Goal: Transaction & Acquisition: Download file/media

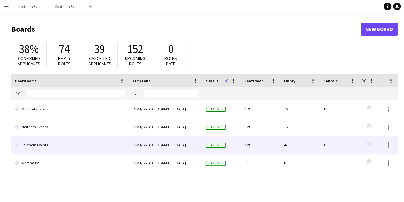
click at [59, 147] on link "Southern Events" at bounding box center [70, 145] width 110 height 18
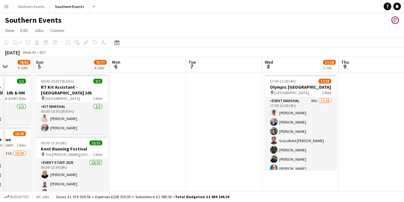
scroll to position [0, 134]
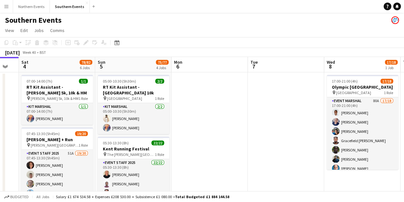
drag, startPoint x: 330, startPoint y: 137, endPoint x: 196, endPoint y: 124, distance: 134.6
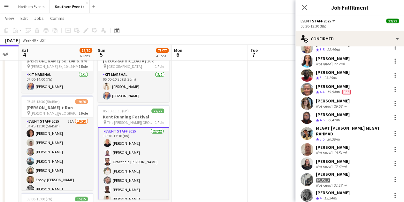
scroll to position [189, 0]
click at [306, 9] on icon "Close pop-in" at bounding box center [304, 7] width 6 height 6
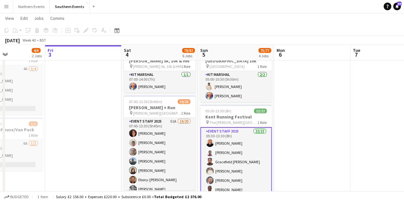
scroll to position [0, 181]
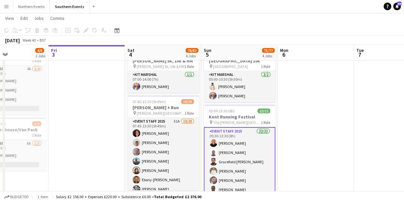
drag, startPoint x: 286, startPoint y: 100, endPoint x: 312, endPoint y: 100, distance: 26.5
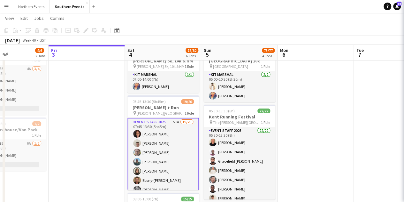
scroll to position [0, 180]
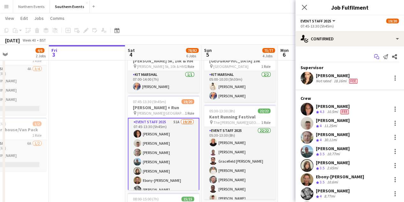
click at [376, 57] on icon at bounding box center [377, 57] width 3 height 3
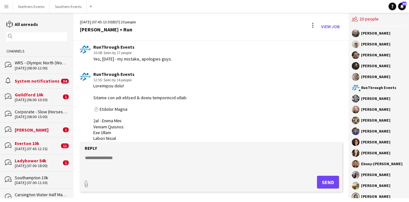
scroll to position [344, 0]
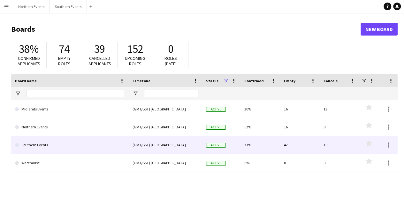
click at [69, 143] on link "Southern Events" at bounding box center [70, 145] width 110 height 18
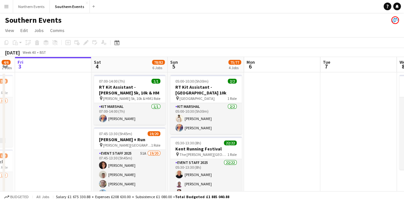
scroll to position [0, 213]
drag, startPoint x: 337, startPoint y: 133, endPoint x: 276, endPoint y: 129, distance: 60.8
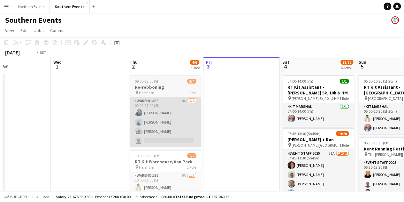
drag, startPoint x: 57, startPoint y: 109, endPoint x: 321, endPoint y: 122, distance: 264.9
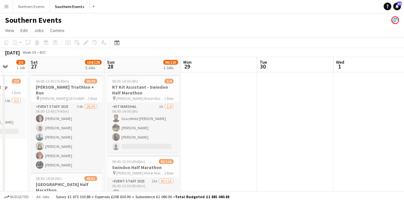
drag, startPoint x: 219, startPoint y: 120, endPoint x: 396, endPoint y: 120, distance: 177.6
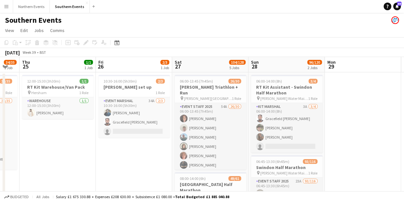
drag, startPoint x: 73, startPoint y: 141, endPoint x: 89, endPoint y: 21, distance: 120.2
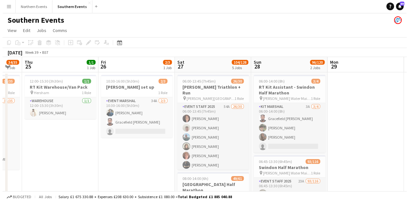
scroll to position [0, 202]
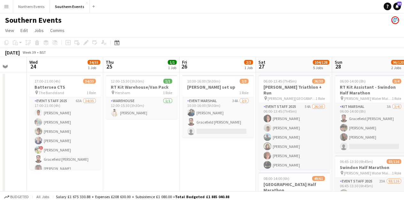
click at [8, 11] on button "Menu" at bounding box center [6, 6] width 13 height 13
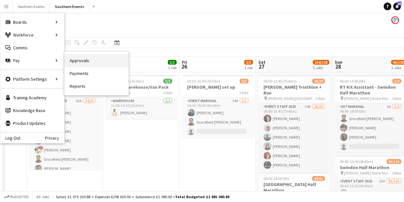
click at [85, 63] on link "Approvals" at bounding box center [97, 60] width 64 height 13
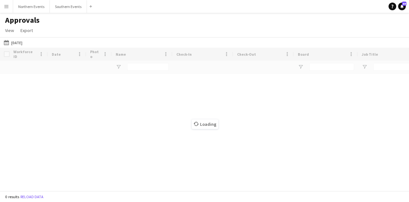
type input "******"
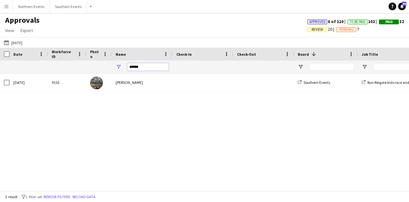
drag, startPoint x: 138, startPoint y: 69, endPoint x: 115, endPoint y: 66, distance: 23.5
click at [115, 66] on div "******" at bounding box center [142, 66] width 61 height 13
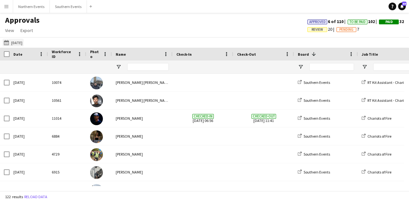
click at [23, 41] on button "21-09-2025 21-09-2025" at bounding box center [13, 43] width 21 height 8
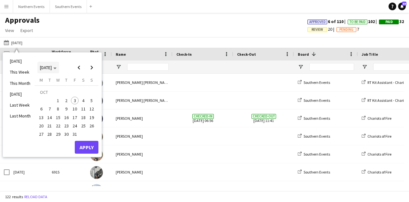
click at [52, 68] on span "[DATE]" at bounding box center [46, 68] width 12 height 6
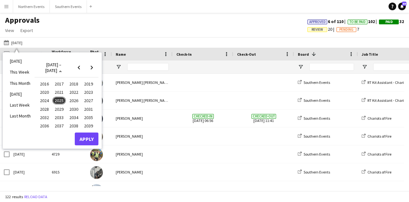
click at [59, 99] on span "2025" at bounding box center [58, 100] width 13 height 8
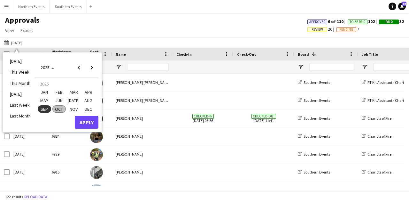
click at [49, 107] on span "SEP" at bounding box center [44, 109] width 13 height 8
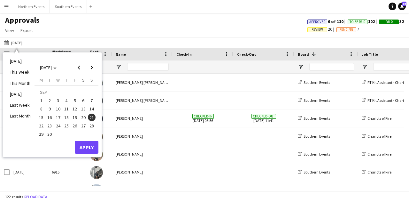
click at [91, 110] on span "14" at bounding box center [92, 109] width 8 height 8
click at [79, 144] on button "Apply" at bounding box center [87, 147] width 24 height 13
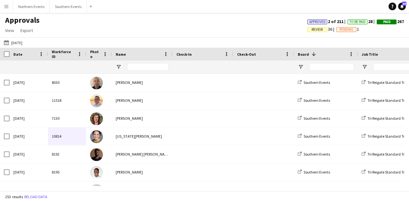
click at [120, 35] on div "Approvals View Customise view Customise filters Reset Filters Reset View Reset …" at bounding box center [204, 26] width 409 height 22
click at [366, 66] on span "Open Filter Menu" at bounding box center [365, 67] width 6 height 6
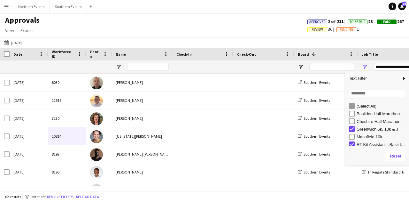
scroll to position [2, 0]
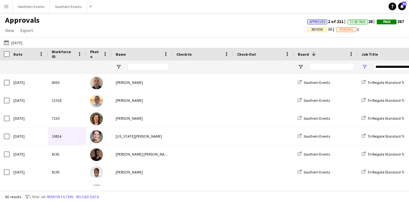
click at [369, 35] on div "Approvals View Customise view Customise filters Reset Filters Reset View Reset …" at bounding box center [204, 26] width 409 height 22
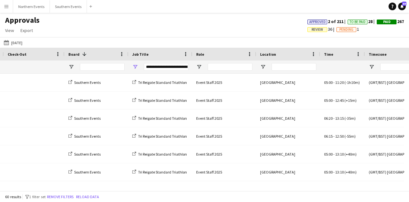
scroll to position [0, 0]
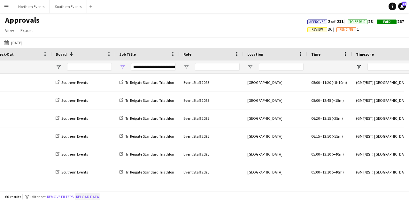
click at [87, 196] on button "Reload data" at bounding box center [88, 196] width 26 height 7
click at [122, 65] on span "Open Filter Menu" at bounding box center [122, 67] width 6 height 6
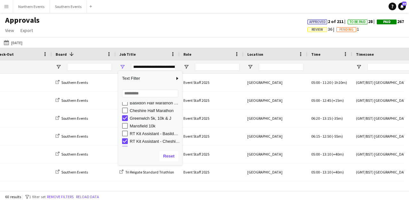
scroll to position [25, 0]
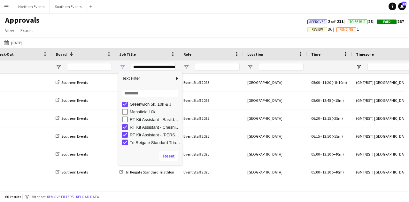
click at [129, 128] on div "RT Kit Assistant - Cheshire Half Marathon" at bounding box center [152, 127] width 60 height 8
click at [128, 128] on div "RT Kit Assistant - Cheshire Half Marathon" at bounding box center [152, 127] width 60 height 8
type input "**********"
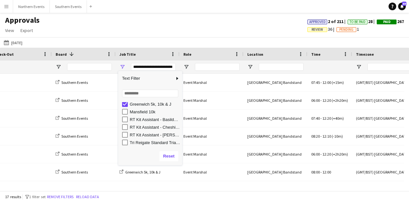
click at [206, 44] on div "21-09-2025 14-09-2025 Today This Week This Month Yesterday Last Week Last Month…" at bounding box center [204, 42] width 409 height 11
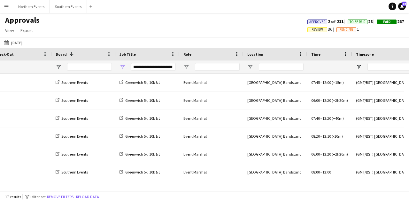
scroll to position [0, 417]
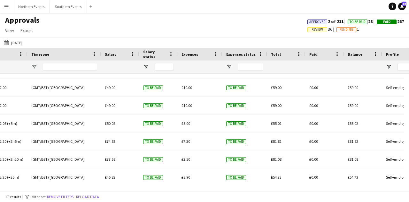
click at [8, 4] on app-icon "Menu" at bounding box center [6, 6] width 5 height 5
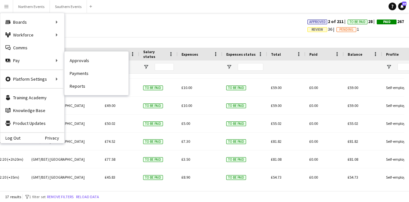
click at [90, 74] on link "Payments" at bounding box center [97, 73] width 64 height 13
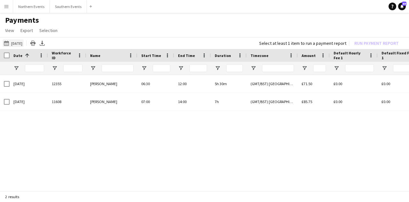
click at [10, 41] on app-icon "[DATE]" at bounding box center [7, 43] width 7 height 5
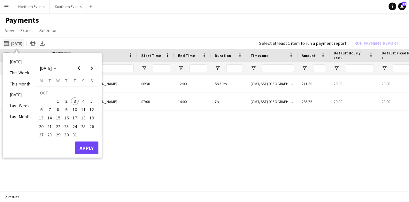
click at [10, 40] on button "[DATE] [DATE]" at bounding box center [13, 43] width 21 height 8
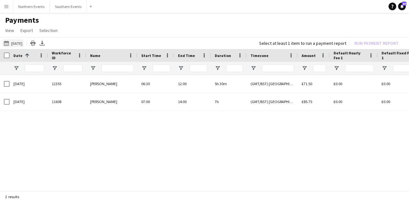
click at [14, 43] on button "[DATE] [DATE]" at bounding box center [13, 43] width 21 height 8
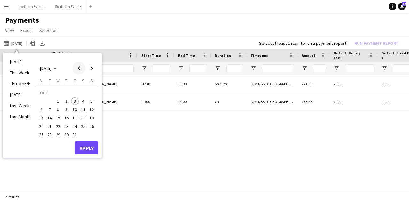
click at [81, 70] on span "Previous month" at bounding box center [79, 68] width 13 height 13
click at [93, 108] on span "14" at bounding box center [92, 109] width 8 height 8
click at [92, 145] on button "Apply" at bounding box center [87, 147] width 24 height 13
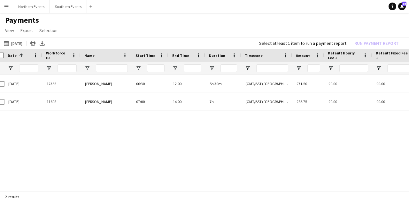
scroll to position [0, 6]
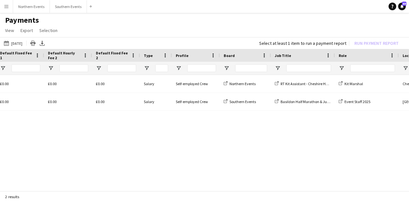
click at [279, 62] on div at bounding box center [303, 68] width 64 height 13
click at [280, 66] on span "Open Filter Menu" at bounding box center [278, 68] width 6 height 6
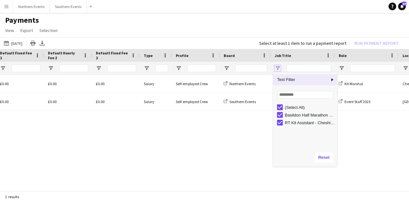
click at [280, 66] on span "Open Filter Menu" at bounding box center [278, 68] width 6 height 6
click at [196, 153] on div "£71.50 £0.00 £0.00 £0.00 £0.00 Salary Self-employed Crew Northern Events RT Kit…" at bounding box center [204, 131] width 409 height 112
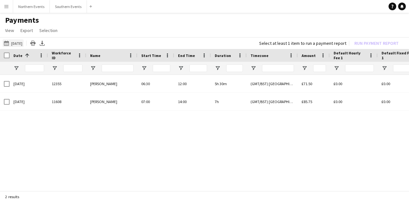
click at [24, 42] on button "[DATE] [DATE]" at bounding box center [13, 43] width 21 height 8
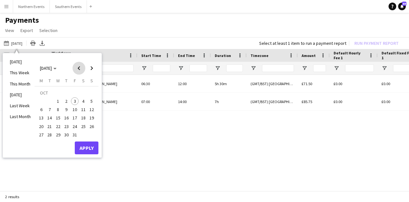
click at [81, 68] on span "Previous month" at bounding box center [79, 68] width 13 height 13
click at [91, 108] on span "14" at bounding box center [92, 109] width 8 height 8
click at [91, 148] on button "Apply" at bounding box center [87, 147] width 24 height 13
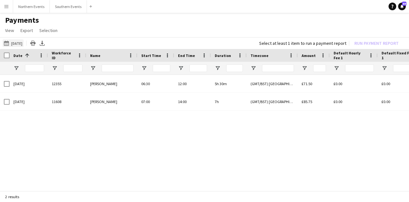
click at [24, 43] on button "[DATE] [DATE]" at bounding box center [13, 43] width 21 height 8
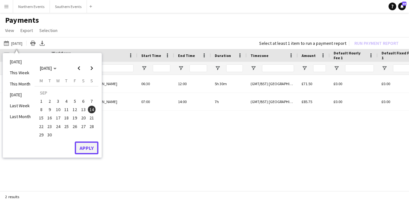
click at [86, 146] on button "Apply" at bounding box center [87, 147] width 24 height 13
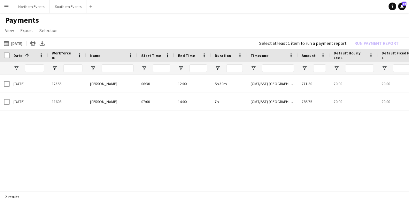
click at [4, 4] on app-icon "Menu" at bounding box center [6, 6] width 5 height 5
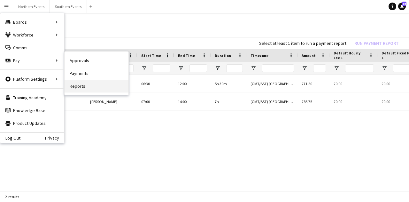
click at [83, 83] on link "Reports" at bounding box center [97, 86] width 64 height 13
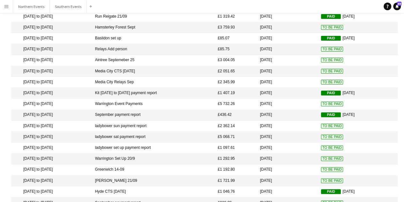
click at [137, 167] on mat-cell "Greenwich 14-09" at bounding box center [153, 169] width 123 height 11
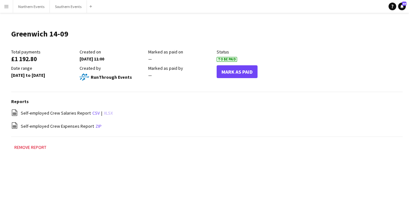
click at [104, 112] on link "xlsx" at bounding box center [108, 113] width 9 height 6
click at [241, 71] on button "Mark As Paid" at bounding box center [237, 71] width 41 height 13
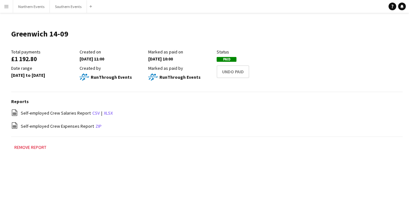
click at [8, 6] on app-icon "Menu" at bounding box center [6, 6] width 5 height 5
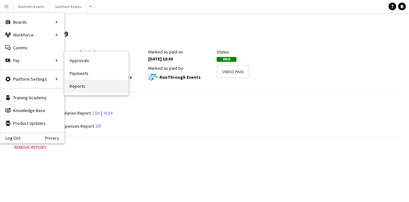
click at [86, 85] on link "Reports" at bounding box center [97, 86] width 64 height 13
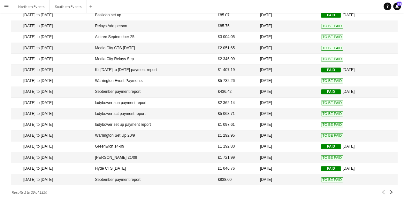
scroll to position [90, 0]
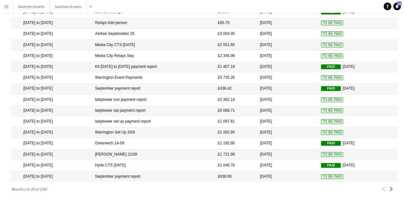
click at [314, 153] on mat-cell "[DATE]" at bounding box center [287, 154] width 61 height 11
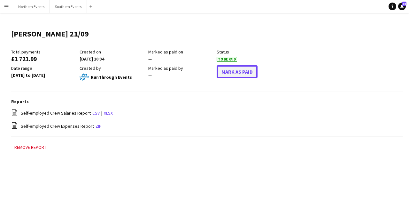
click at [247, 73] on button "Mark As Paid" at bounding box center [237, 71] width 41 height 13
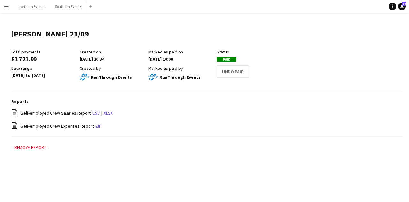
click at [12, 5] on button "Menu" at bounding box center [6, 6] width 13 height 13
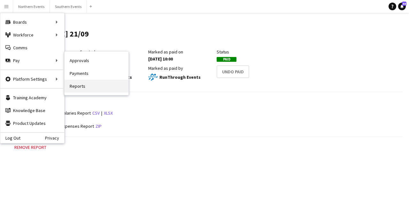
click at [88, 86] on link "Reports" at bounding box center [97, 86] width 64 height 13
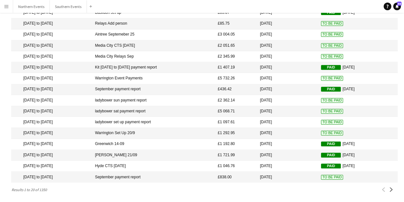
scroll to position [90, 0]
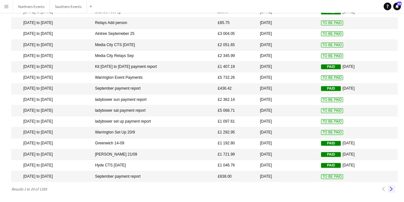
click at [390, 190] on app-icon "Next" at bounding box center [391, 188] width 4 height 4
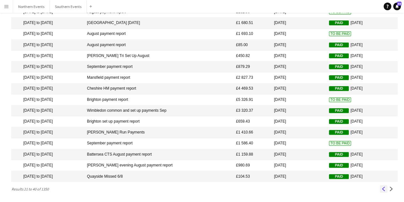
click at [384, 188] on app-icon "Previous" at bounding box center [383, 188] width 4 height 4
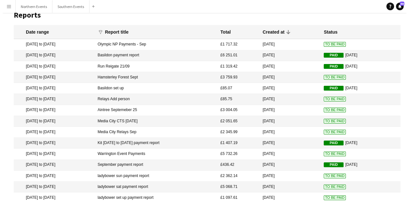
scroll to position [0, 0]
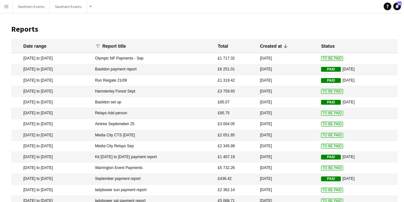
click at [10, 11] on button "Menu" at bounding box center [6, 6] width 13 height 13
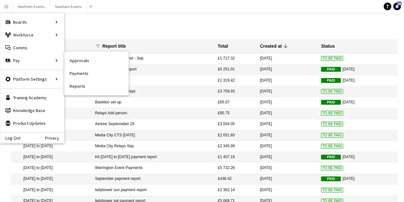
click at [91, 64] on link "Approvals" at bounding box center [97, 60] width 64 height 13
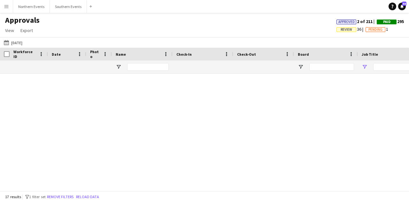
type input "**********"
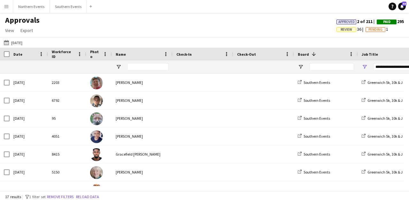
click at [4, 5] on app-icon "Menu" at bounding box center [6, 6] width 5 height 5
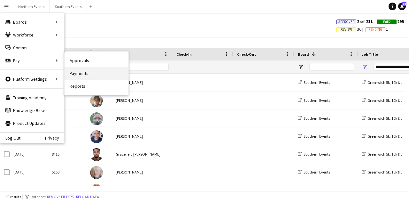
click at [86, 73] on link "Payments" at bounding box center [97, 73] width 64 height 13
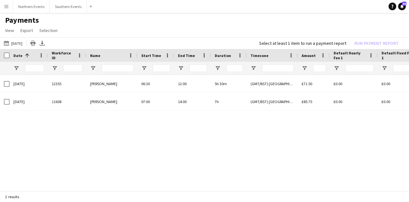
click at [6, 7] on app-icon "Menu" at bounding box center [6, 6] width 5 height 5
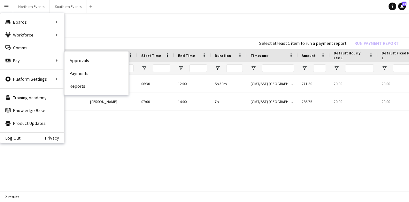
click at [77, 64] on link "Approvals" at bounding box center [97, 60] width 64 height 13
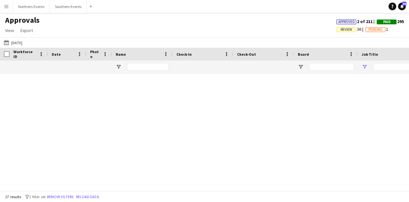
type input "**********"
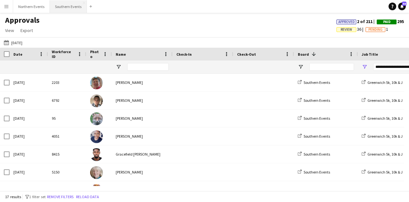
click at [54, 7] on button "Southern Events Close" at bounding box center [68, 6] width 37 height 12
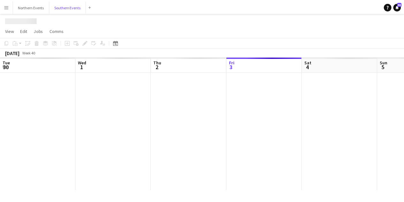
scroll to position [0, 153]
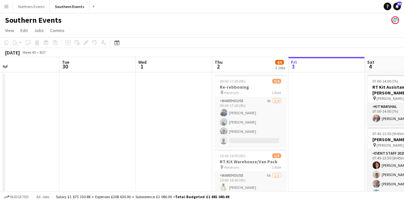
drag, startPoint x: 102, startPoint y: 149, endPoint x: 314, endPoint y: 149, distance: 212.2
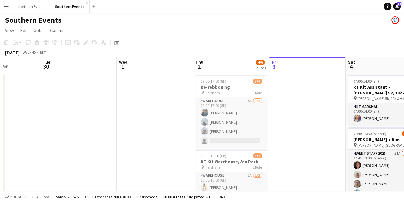
drag, startPoint x: 77, startPoint y: 141, endPoint x: 0, endPoint y: 133, distance: 77.4
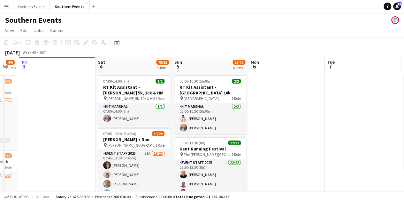
drag, startPoint x: 164, startPoint y: 149, endPoint x: 54, endPoint y: 121, distance: 113.0
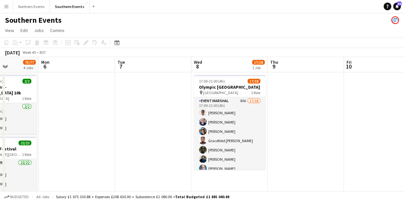
scroll to position [0, 222]
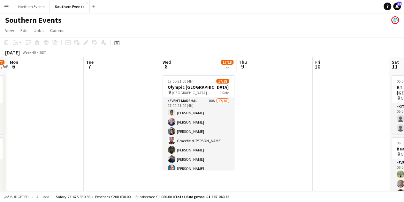
drag, startPoint x: 359, startPoint y: 144, endPoint x: 409, endPoint y: 141, distance: 49.6
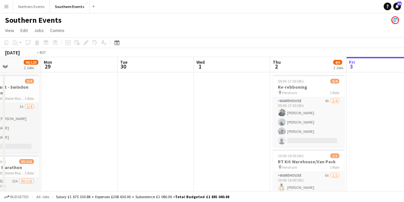
drag, startPoint x: 53, startPoint y: 125, endPoint x: 374, endPoint y: 128, distance: 321.1
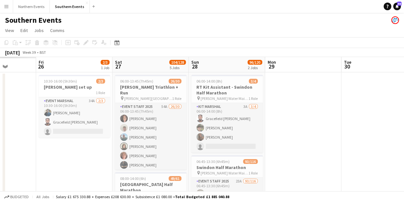
scroll to position [0, 176]
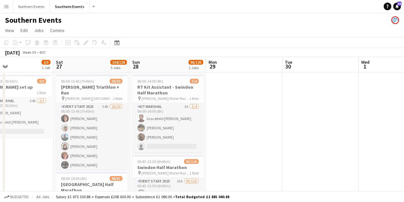
drag, startPoint x: 145, startPoint y: 129, endPoint x: 409, endPoint y: 128, distance: 263.9
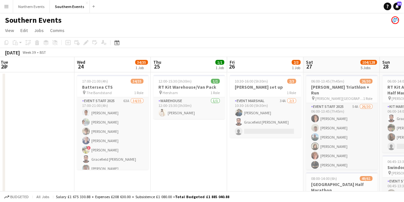
drag, startPoint x: 120, startPoint y: 151, endPoint x: 285, endPoint y: 146, distance: 164.9
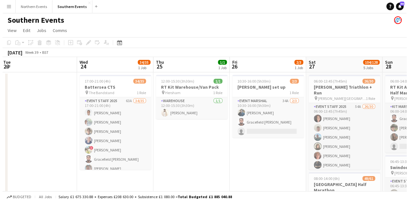
scroll to position [0, 155]
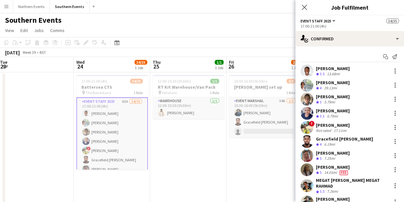
click at [305, 7] on icon at bounding box center [304, 7] width 5 height 5
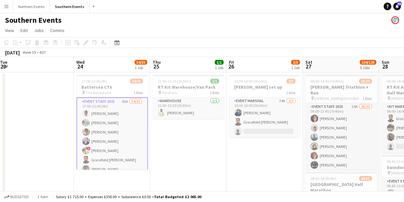
click at [5, 6] on app-icon "Menu" at bounding box center [6, 6] width 5 height 5
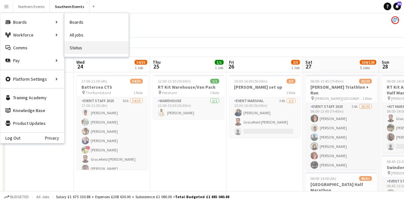
click at [86, 47] on link "Status" at bounding box center [97, 47] width 64 height 13
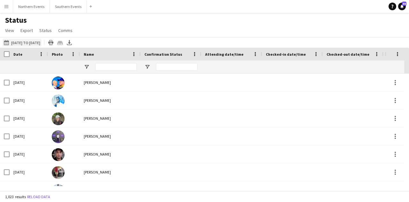
click at [26, 41] on button "[DATE] to [DATE] [DATE] to [DATE]" at bounding box center [22, 43] width 39 height 8
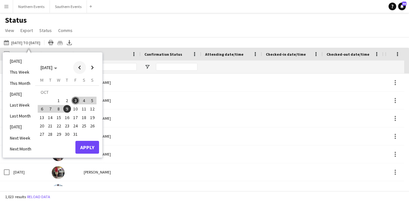
click at [79, 71] on span "Previous month" at bounding box center [79, 67] width 13 height 13
click at [84, 127] on span "27" at bounding box center [84, 126] width 8 height 8
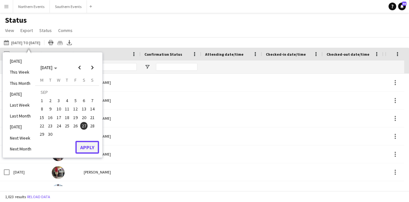
click at [92, 147] on button "Apply" at bounding box center [87, 147] width 24 height 13
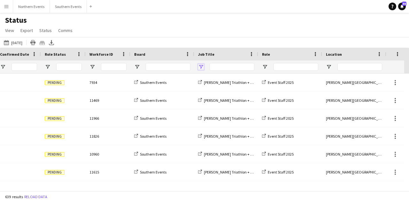
click at [203, 66] on span "Open Filter Menu" at bounding box center [201, 67] width 6 height 6
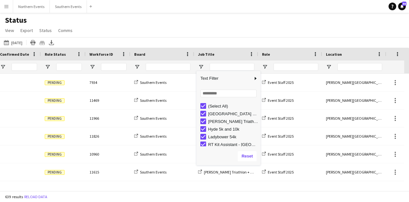
click at [227, 34] on div "Status View Views Default view New view Update view Delete view Edit name Custo…" at bounding box center [204, 26] width 409 height 22
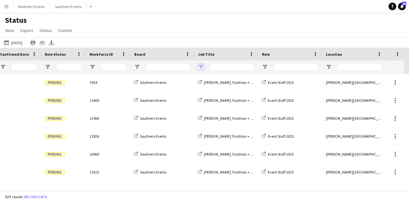
click at [200, 67] on span "Open Filter Menu" at bounding box center [201, 67] width 6 height 6
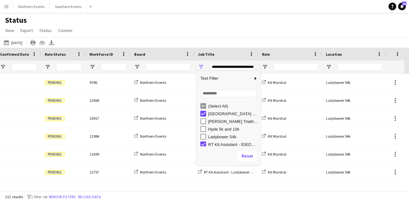
click at [205, 147] on form "Loading... No matches. (Select All) [GEOGRAPHIC_DATA] Half Marathon [PERSON_NAM…" at bounding box center [228, 125] width 64 height 79
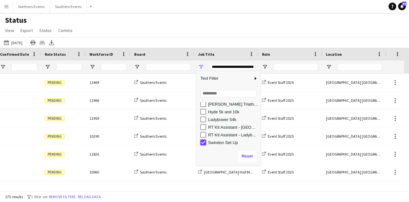
type input "**********"
click at [284, 63] on input "Role Filter Input" at bounding box center [296, 67] width 45 height 8
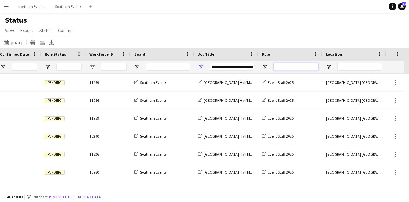
drag, startPoint x: 284, startPoint y: 63, endPoint x: 281, endPoint y: 65, distance: 4.1
click at [281, 65] on input "Role Filter Input" at bounding box center [296, 67] width 45 height 8
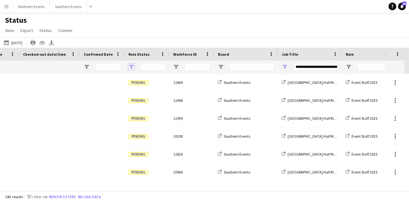
click at [130, 65] on span "Open Filter Menu" at bounding box center [131, 67] width 6 height 6
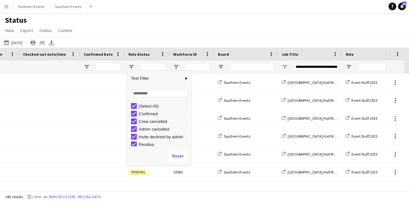
click at [137, 122] on div "Crew cancelled" at bounding box center [161, 121] width 60 height 8
type input "**********"
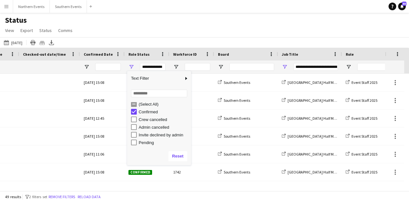
click at [162, 29] on div "Status View Views Default view New view Update view Delete view Edit name Custo…" at bounding box center [204, 26] width 409 height 22
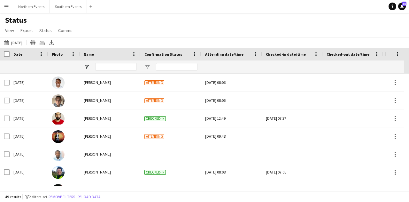
click at [107, 62] on div at bounding box center [116, 66] width 42 height 13
click at [107, 63] on input "Name Filter Input" at bounding box center [116, 67] width 42 height 8
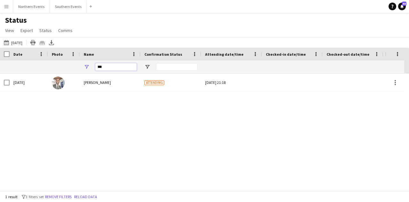
type input "****"
type input "***"
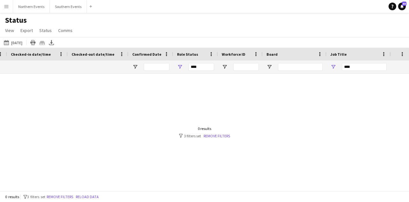
type input "*****"
click at [192, 65] on div "***" at bounding box center [202, 67] width 26 height 8
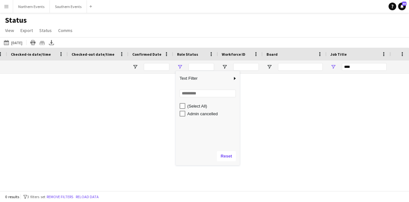
type input "**********"
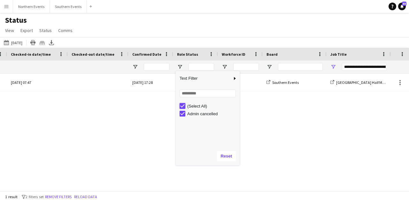
type input "***"
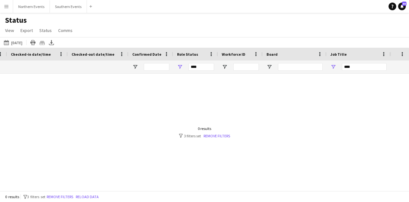
click at [250, 113] on div at bounding box center [195, 129] width 390 height 112
click at [214, 136] on link "Remove filters" at bounding box center [217, 135] width 27 height 5
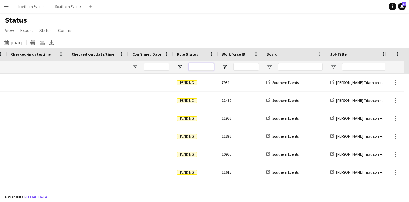
click at [197, 65] on input "Role Status Filter Input" at bounding box center [202, 67] width 26 height 8
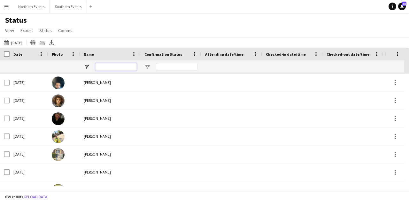
click at [101, 68] on input "Name Filter Input" at bounding box center [116, 67] width 42 height 8
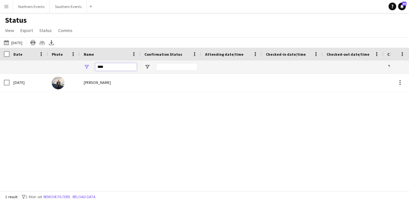
drag, startPoint x: 108, startPoint y: 67, endPoint x: 102, endPoint y: 70, distance: 7.3
click at [102, 70] on input "****" at bounding box center [116, 67] width 42 height 8
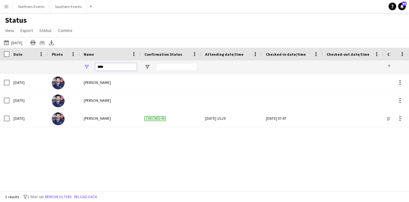
type input "****"
click at [58, 9] on button "Southern Events Close" at bounding box center [68, 6] width 37 height 12
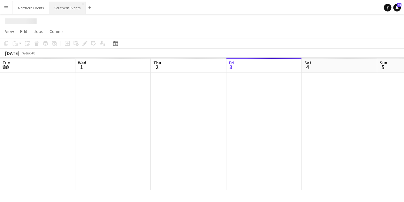
scroll to position [0, 153]
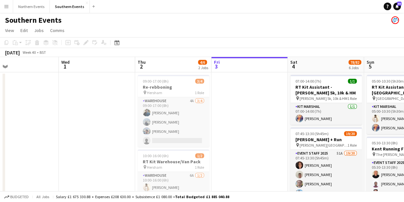
drag, startPoint x: 93, startPoint y: 150, endPoint x: 228, endPoint y: 110, distance: 141.0
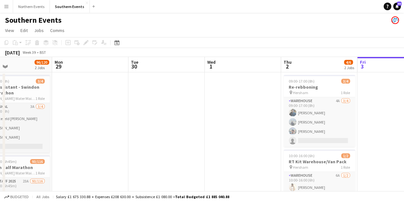
drag, startPoint x: 77, startPoint y: 127, endPoint x: 140, endPoint y: 125, distance: 63.0
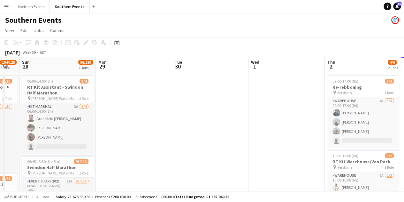
drag, startPoint x: 160, startPoint y: 121, endPoint x: 219, endPoint y: 123, distance: 58.2
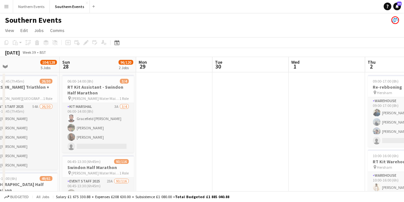
drag, startPoint x: 206, startPoint y: 136, endPoint x: 288, endPoint y: 143, distance: 82.4
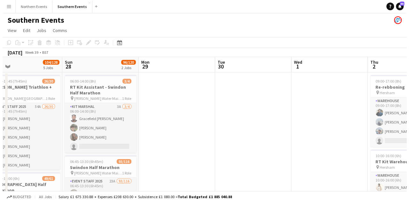
scroll to position [0, 191]
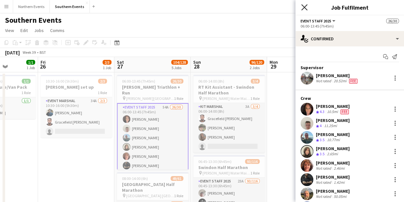
click at [305, 5] on icon "Close pop-in" at bounding box center [304, 7] width 6 height 6
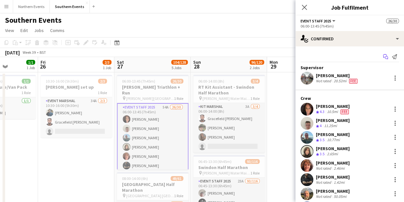
drag, startPoint x: 381, startPoint y: 58, endPoint x: 383, endPoint y: 53, distance: 6.0
click at [383, 53] on app-icon "Start chat" at bounding box center [385, 56] width 9 height 9
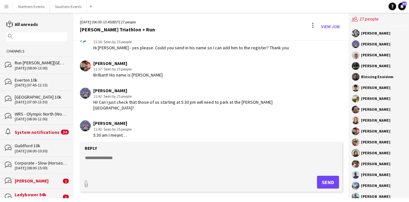
scroll to position [1270, 0]
drag, startPoint x: 155, startPoint y: 75, endPoint x: 130, endPoint y: 72, distance: 25.8
click at [130, 72] on div "Brilliant! His name is [PERSON_NAME]" at bounding box center [127, 75] width 69 height 6
click at [134, 75] on div "Brilliant! His name is [PERSON_NAME]" at bounding box center [127, 75] width 69 height 6
click at [132, 76] on div "Brilliant! His name is [PERSON_NAME]" at bounding box center [127, 75] width 69 height 6
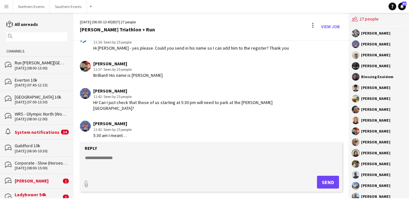
drag, startPoint x: 158, startPoint y: 75, endPoint x: 133, endPoint y: 79, distance: 25.8
click at [133, 79] on app-chat-message "[PERSON_NAME] 11:37 · Seen by 25 people Brilliant! His name is [PERSON_NAME]" at bounding box center [210, 70] width 275 height 24
click at [153, 87] on app-chat-message "[PERSON_NAME] 11:42 · Seen by 25 people Hi! Can I just check that those of us s…" at bounding box center [210, 100] width 275 height 30
click at [60, 8] on button "Southern Events Close" at bounding box center [68, 6] width 37 height 12
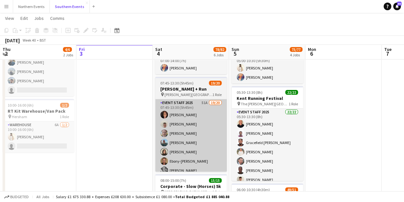
scroll to position [50, 0]
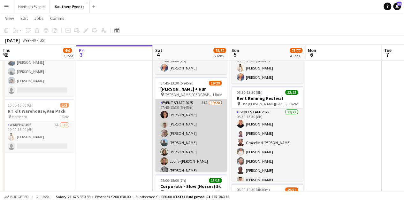
click at [196, 131] on app-card-role "Event Staff 2025 51A 19/20 07:45-13:30 (5h45m) [PERSON_NAME] [PERSON_NAME] [PER…" at bounding box center [191, 198] width 72 height 198
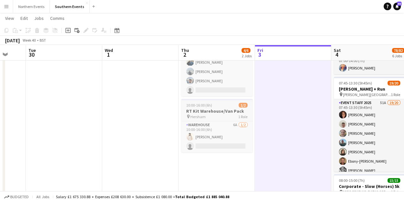
drag, startPoint x: 100, startPoint y: 99, endPoint x: 265, endPoint y: 109, distance: 165.8
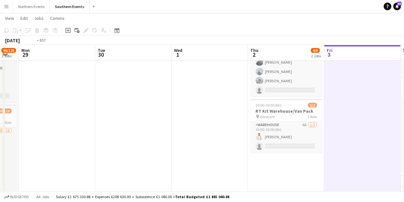
drag, startPoint x: 115, startPoint y: 106, endPoint x: 281, endPoint y: 112, distance: 165.6
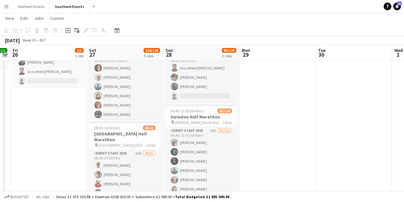
drag, startPoint x: 256, startPoint y: 113, endPoint x: 299, endPoint y: 118, distance: 43.4
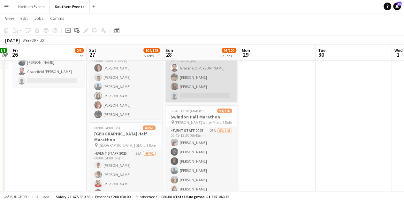
scroll to position [0, 132]
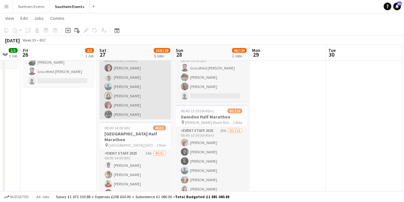
click at [121, 80] on app-card-role "Event Staff 2025 54A 26/30 06:00-13:45 (7h45m) [PERSON_NAME] [PERSON_NAME] [PER…" at bounding box center [135, 197] width 72 height 290
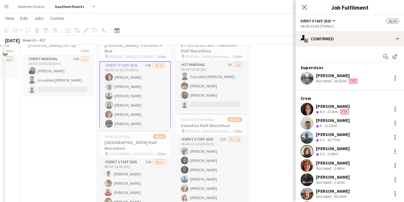
scroll to position [0, 0]
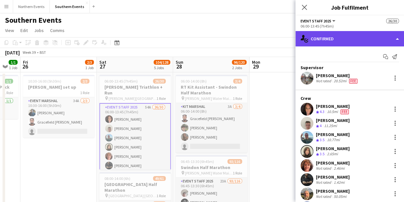
click at [345, 41] on div "single-neutral-actions-check-2 Confirmed" at bounding box center [350, 38] width 109 height 15
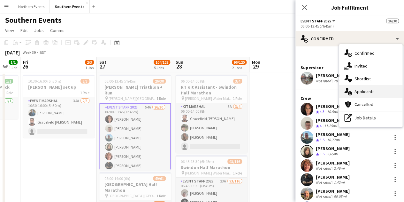
click at [366, 92] on span "Applicants" at bounding box center [365, 92] width 20 height 6
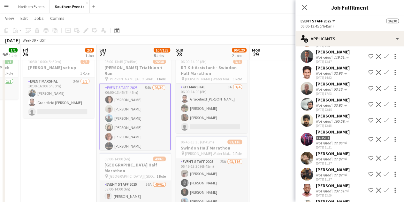
scroll to position [370, 0]
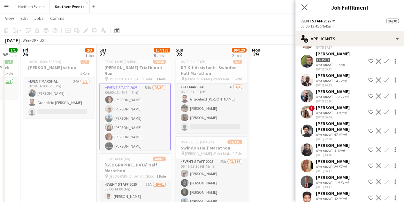
click at [304, 11] on app-icon "Close pop-in" at bounding box center [304, 7] width 9 height 9
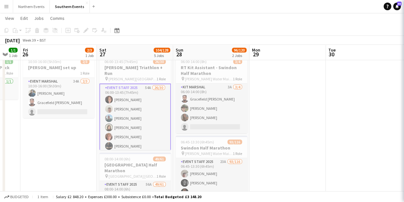
scroll to position [0, 0]
click at [11, 10] on button "Menu" at bounding box center [6, 6] width 13 height 13
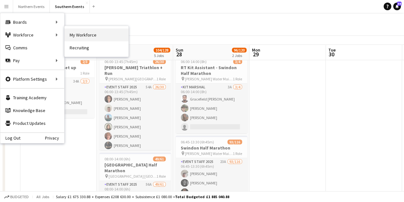
click at [83, 34] on link "My Workforce" at bounding box center [97, 34] width 64 height 13
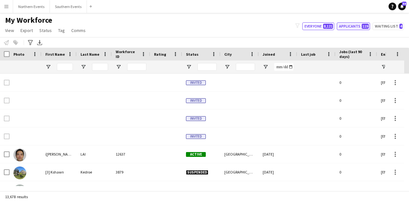
click at [361, 27] on button "Applicants 119" at bounding box center [353, 26] width 33 height 8
type input "**********"
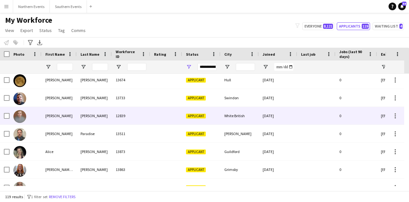
scroll to position [56, 0]
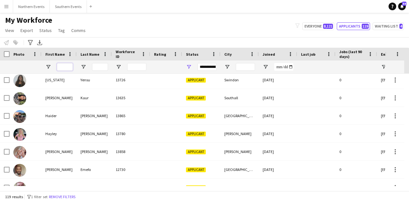
click at [65, 66] on input "First Name Filter Input" at bounding box center [65, 67] width 16 height 8
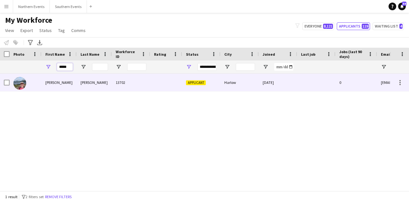
type input "*****"
click at [101, 85] on div "[PERSON_NAME]" at bounding box center [94, 82] width 35 height 18
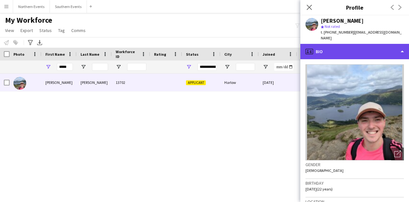
click at [324, 44] on div "profile Bio" at bounding box center [354, 51] width 109 height 15
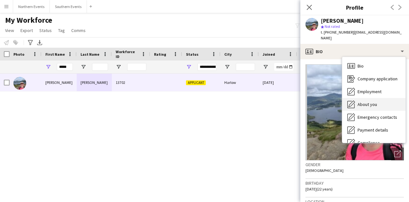
click at [365, 101] on span "About you" at bounding box center [367, 104] width 19 height 6
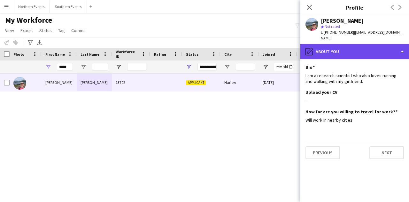
click at [347, 44] on div "pencil4 About you" at bounding box center [354, 51] width 109 height 15
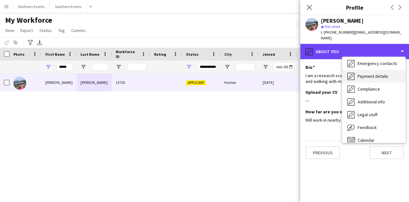
scroll to position [60, 0]
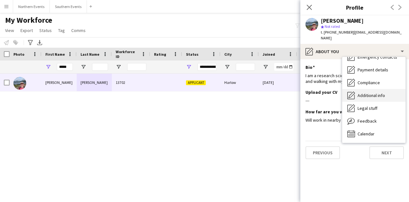
click at [387, 89] on div "Additional info Additional info" at bounding box center [373, 95] width 63 height 13
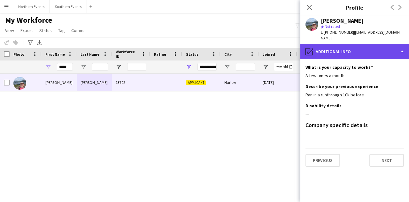
click at [380, 48] on div "pencil4 Additional info" at bounding box center [354, 51] width 109 height 15
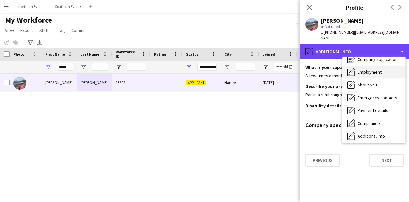
scroll to position [0, 0]
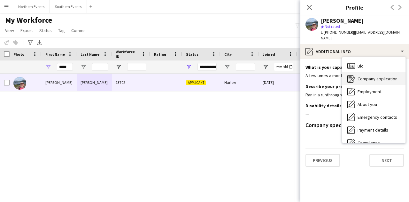
click at [387, 76] on span "Company application" at bounding box center [378, 79] width 40 height 6
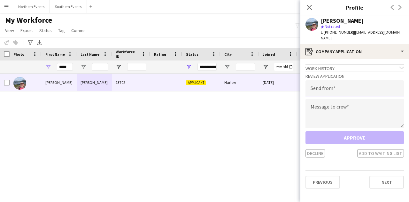
click at [358, 80] on input "email" at bounding box center [354, 88] width 98 height 16
type input "**********"
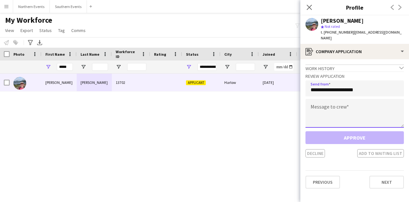
click at [353, 99] on textarea at bounding box center [354, 113] width 98 height 29
paste textarea "**********"
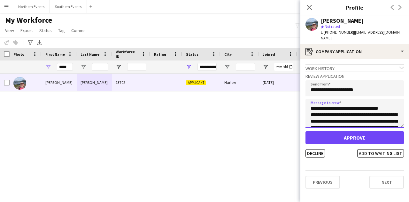
type textarea "**********"
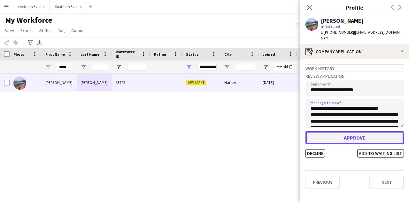
click at [371, 135] on button "Approve" at bounding box center [354, 137] width 98 height 13
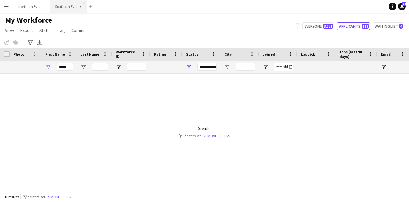
click at [66, 9] on button "Southern Events Close" at bounding box center [68, 6] width 37 height 12
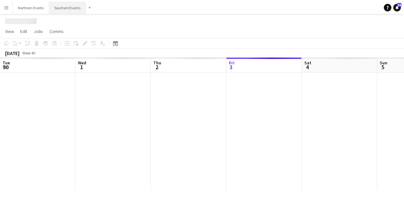
scroll to position [0, 153]
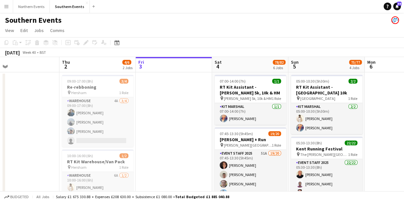
drag, startPoint x: 116, startPoint y: 149, endPoint x: 374, endPoint y: 136, distance: 258.1
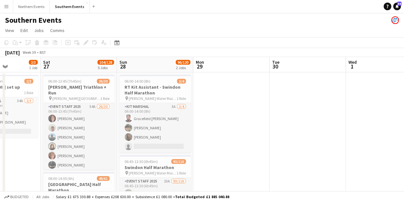
drag, startPoint x: 127, startPoint y: 140, endPoint x: 291, endPoint y: 132, distance: 165.1
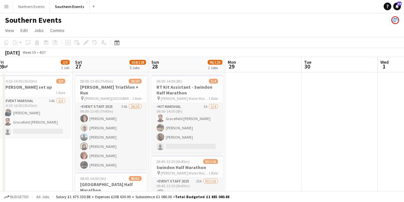
drag, startPoint x: 256, startPoint y: 145, endPoint x: 289, endPoint y: 144, distance: 33.2
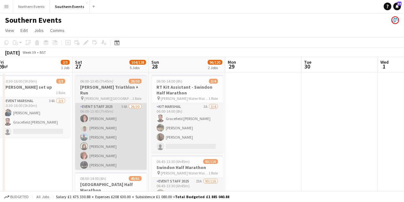
scroll to position [0, 155]
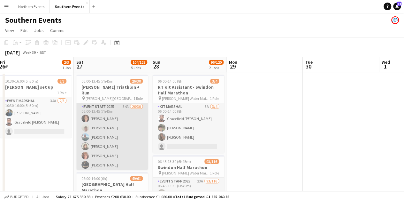
drag, startPoint x: 91, startPoint y: 149, endPoint x: 136, endPoint y: 153, distance: 44.9
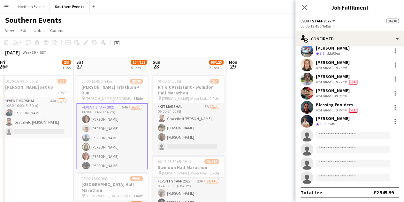
scroll to position [325, 0]
click at [341, 136] on input at bounding box center [353, 135] width 74 height 8
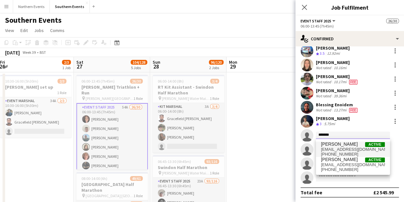
type input "*******"
click at [355, 149] on span "[EMAIL_ADDRESS][DOMAIN_NAME]" at bounding box center [353, 149] width 64 height 5
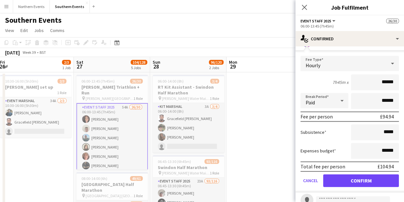
scroll to position [420, 0]
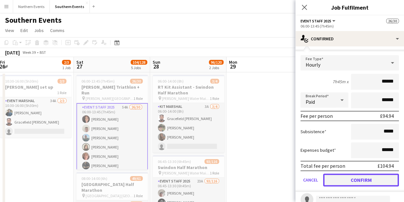
click at [372, 178] on button "Confirm" at bounding box center [361, 179] width 76 height 13
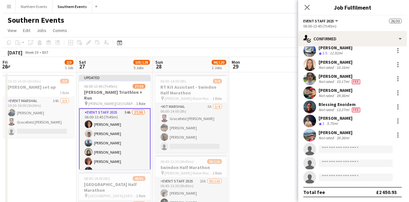
scroll to position [326, 0]
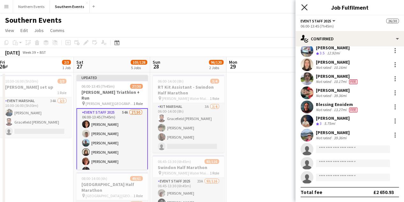
click at [303, 7] on icon "Close pop-in" at bounding box center [304, 7] width 6 height 6
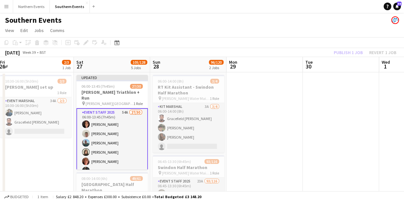
click at [351, 54] on div "Publish 1 job Revert 1 job" at bounding box center [365, 52] width 78 height 8
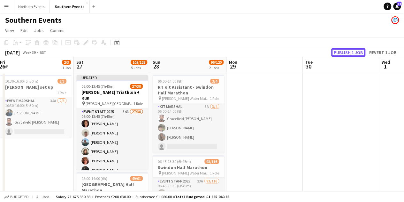
click at [351, 54] on button "Publish 1 job" at bounding box center [348, 52] width 34 height 8
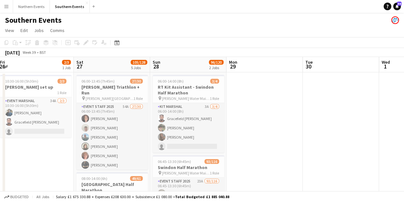
click at [5, 5] on app-icon "Menu" at bounding box center [6, 6] width 5 height 5
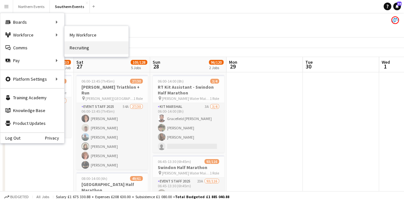
click at [89, 49] on link "Recruiting" at bounding box center [97, 47] width 64 height 13
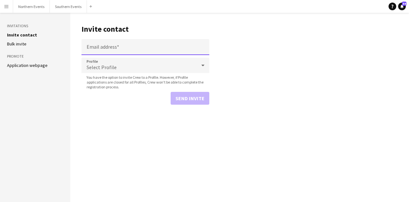
click at [106, 49] on input "Email address" at bounding box center [145, 47] width 128 height 16
type input "**********"
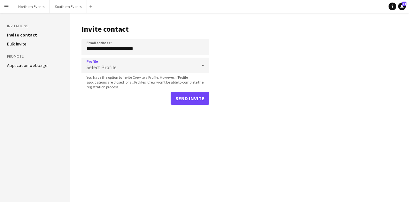
click at [126, 67] on div "Select Profile" at bounding box center [138, 65] width 115 height 15
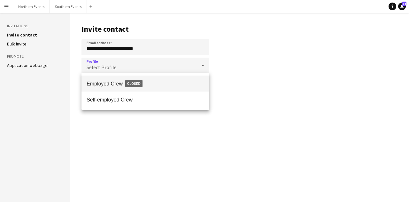
click at [279, 68] on div at bounding box center [204, 101] width 409 height 202
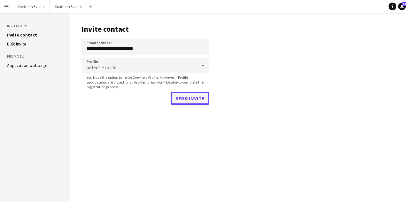
click at [199, 98] on button "Send invite" at bounding box center [190, 98] width 39 height 13
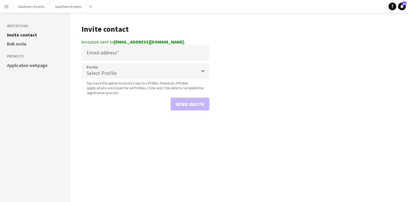
click at [4, 5] on app-icon "Menu" at bounding box center [6, 6] width 5 height 5
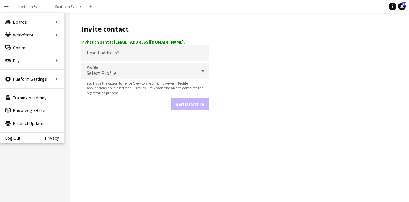
click at [159, 26] on h1 "Invite contact" at bounding box center [145, 29] width 128 height 10
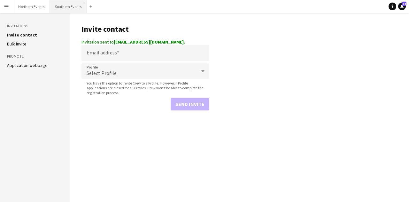
click at [76, 3] on button "Southern Events Close" at bounding box center [68, 6] width 37 height 12
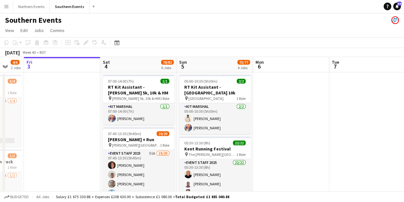
scroll to position [0, 217]
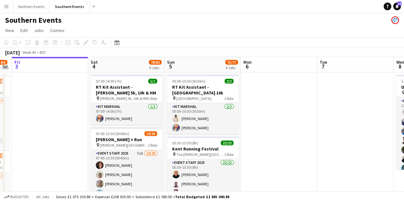
drag, startPoint x: 334, startPoint y: 162, endPoint x: 274, endPoint y: 157, distance: 60.9
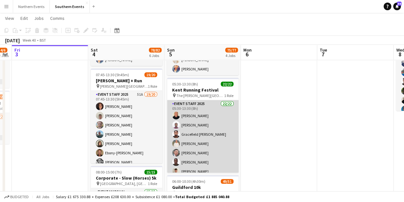
scroll to position [59, 0]
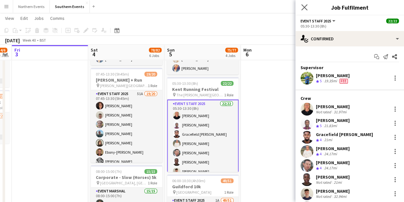
click at [305, 4] on app-icon "Close pop-in" at bounding box center [304, 7] width 9 height 9
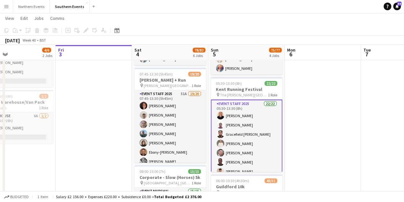
scroll to position [0, 167]
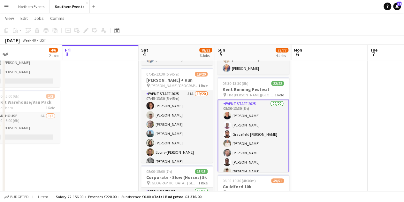
drag, startPoint x: 279, startPoint y: 143, endPoint x: 330, endPoint y: 135, distance: 51.1
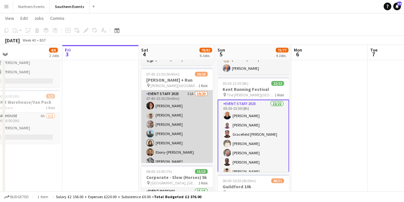
click at [181, 123] on app-card-role "Event Staff 2025 51A 19/20 07:45-13:30 (5h45m) [PERSON_NAME] [PERSON_NAME] [PER…" at bounding box center [177, 189] width 72 height 198
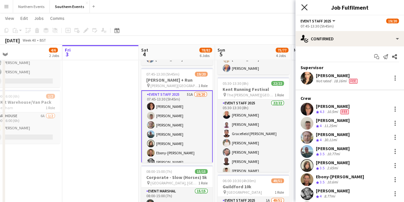
click at [304, 8] on icon at bounding box center [304, 7] width 6 height 6
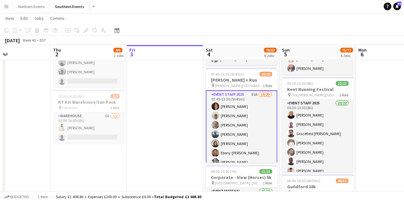
scroll to position [0, 151]
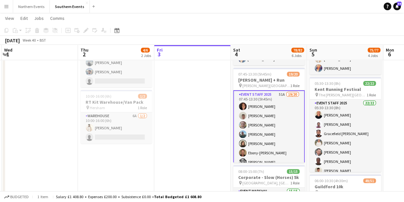
drag, startPoint x: 295, startPoint y: 128, endPoint x: 393, endPoint y: 101, distance: 101.6
click at [9, 8] on button "Menu" at bounding box center [6, 6] width 13 height 13
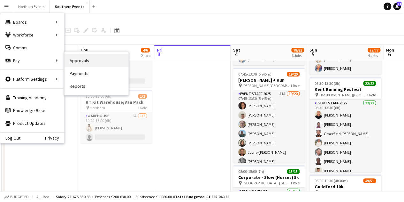
click at [83, 59] on link "Approvals" at bounding box center [97, 60] width 64 height 13
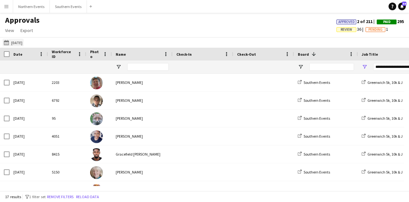
click at [21, 42] on button "[DATE] [DATE]" at bounding box center [13, 43] width 21 height 8
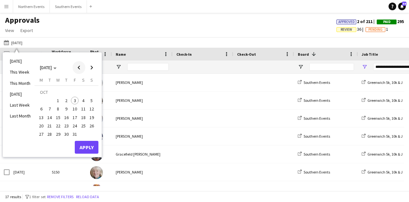
click at [75, 69] on span "Previous month" at bounding box center [79, 67] width 13 height 13
click at [58, 126] on span "24" at bounding box center [58, 126] width 8 height 8
click at [83, 147] on button "Apply" at bounding box center [87, 147] width 24 height 13
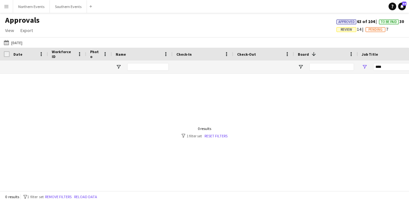
drag, startPoint x: 285, startPoint y: 103, endPoint x: 104, endPoint y: 104, distance: 180.8
click at [99, 108] on div at bounding box center [204, 129] width 409 height 112
click at [217, 135] on link "Reset filters" at bounding box center [215, 135] width 23 height 5
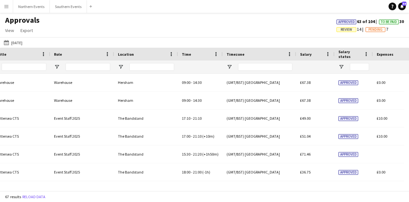
scroll to position [0, 338]
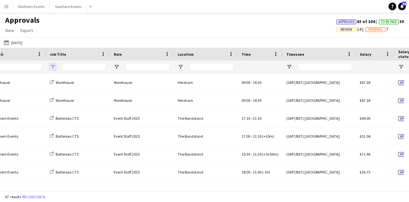
click at [54, 68] on span "Open Filter Menu" at bounding box center [53, 67] width 6 height 6
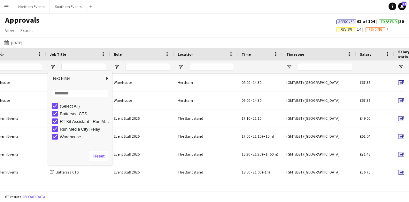
click at [72, 121] on div "RT Kit Assistant - Run Media City Relay" at bounding box center [85, 121] width 50 height 5
drag, startPoint x: 71, startPoint y: 128, endPoint x: 70, endPoint y: 132, distance: 4.0
click at [71, 128] on div "Run Media City Relay" at bounding box center [85, 129] width 50 height 5
click at [70, 138] on div "Warehouse" at bounding box center [85, 136] width 50 height 5
type input "**********"
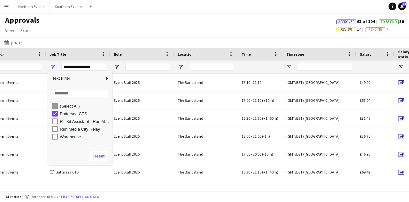
drag, startPoint x: 167, startPoint y: 33, endPoint x: 168, endPoint y: 38, distance: 5.2
click at [168, 33] on div "Approvals View Customise view Customise filters Reset Filters Reset View Reset …" at bounding box center [204, 26] width 409 height 22
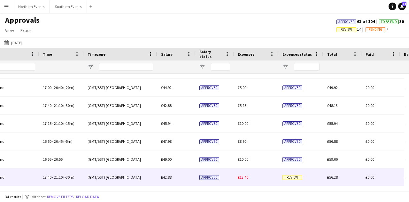
click at [249, 178] on div "£13.40" at bounding box center [256, 177] width 45 height 18
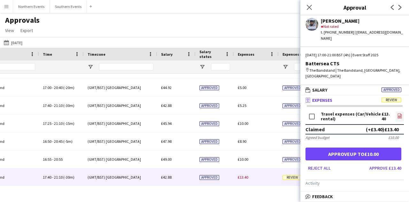
click at [397, 113] on icon "file-image" at bounding box center [399, 115] width 5 height 5
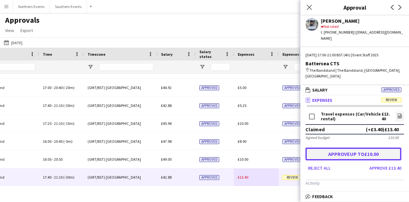
click at [381, 147] on button "Approve up to £10.00" at bounding box center [353, 153] width 96 height 13
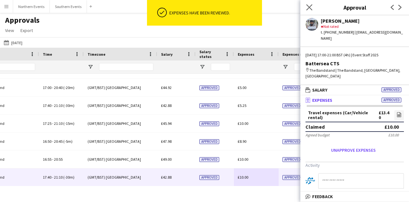
click at [310, 10] on icon "Close pop-in" at bounding box center [309, 7] width 6 height 6
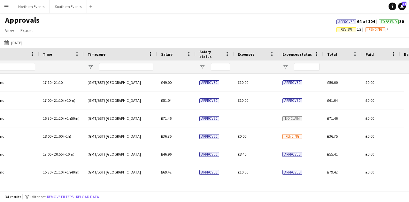
click at [231, 28] on div "Approvals View Customise view Customise filters Reset Filters Reset View Reset …" at bounding box center [204, 26] width 409 height 22
click at [28, 32] on span "Export" at bounding box center [26, 30] width 12 height 6
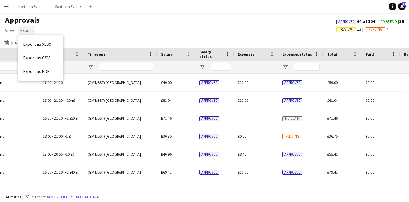
click at [27, 32] on span "Export" at bounding box center [26, 30] width 12 height 6
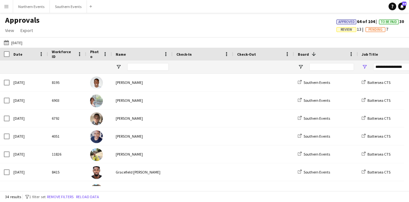
click at [8, 3] on button "Menu" at bounding box center [6, 6] width 13 height 13
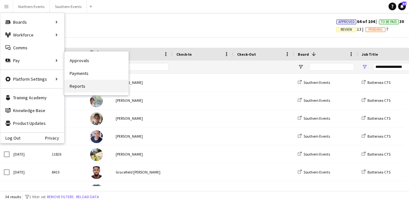
click at [93, 81] on link "Reports" at bounding box center [97, 86] width 64 height 13
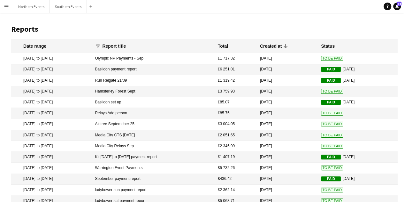
click at [4, 5] on app-icon "Menu" at bounding box center [6, 6] width 5 height 5
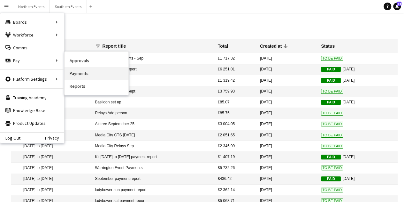
click at [79, 71] on link "Payments" at bounding box center [97, 73] width 64 height 13
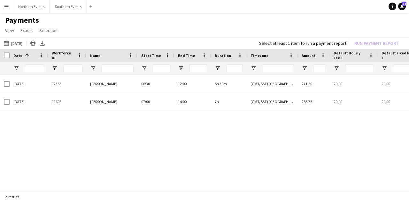
click at [10, 7] on button "Menu" at bounding box center [6, 6] width 13 height 13
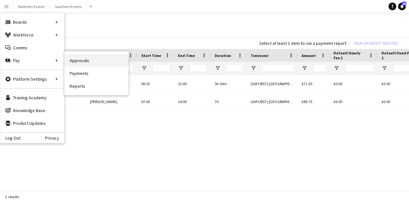
click at [69, 60] on link "Approvals" at bounding box center [97, 60] width 64 height 13
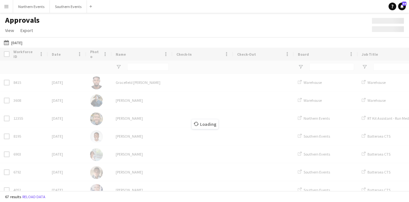
type input "**********"
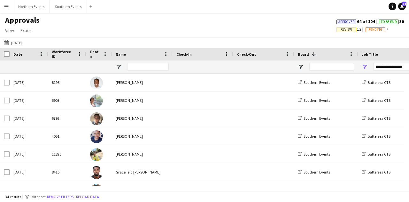
click at [11, 7] on button "Menu" at bounding box center [6, 6] width 13 height 13
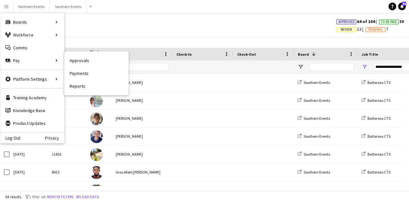
drag, startPoint x: 97, startPoint y: 73, endPoint x: 95, endPoint y: 55, distance: 17.6
click at [97, 73] on link "Payments" at bounding box center [97, 73] width 64 height 13
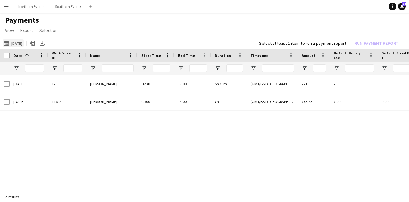
click at [24, 45] on button "[DATE] [DATE]" at bounding box center [13, 43] width 21 height 8
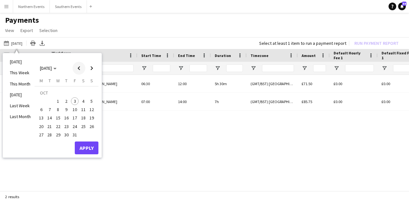
click at [78, 66] on span "Previous month" at bounding box center [79, 68] width 13 height 13
click at [56, 129] on span "24" at bounding box center [58, 126] width 8 height 8
click at [81, 142] on button "Apply" at bounding box center [87, 147] width 24 height 13
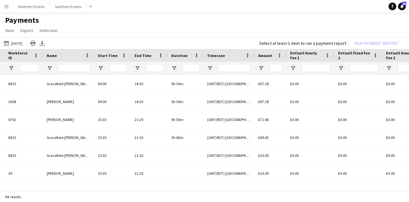
scroll to position [0, 148]
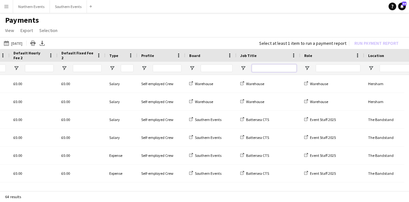
click at [258, 66] on input "Job Title Filter Input" at bounding box center [274, 68] width 45 height 8
click at [244, 68] on span "Open Filter Menu" at bounding box center [243, 68] width 6 height 6
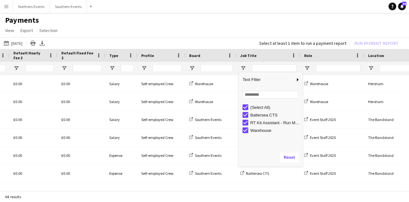
click at [255, 122] on div "RT Kit Assistant - Run Media City Relay" at bounding box center [275, 122] width 50 height 5
click at [256, 128] on div "Warehouse" at bounding box center [275, 130] width 50 height 5
type input "**********"
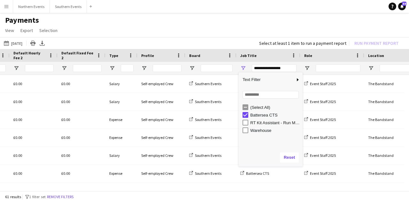
click at [246, 29] on app-page-menu "View Customise view Customise filters Reset Filters Reset View Reset All Export…" at bounding box center [204, 31] width 409 height 12
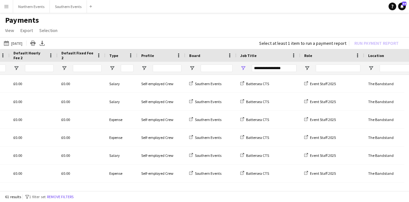
drag, startPoint x: 236, startPoint y: 192, endPoint x: 225, endPoint y: 192, distance: 10.9
click at [225, 192] on div "61 results filter-1 1 filter set Remove filters" at bounding box center [204, 196] width 409 height 11
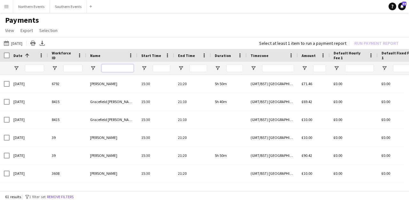
click at [116, 67] on input "Name Filter Input" at bounding box center [118, 68] width 32 height 8
click at [160, 65] on input "Start Time Filter Input" at bounding box center [162, 68] width 18 height 8
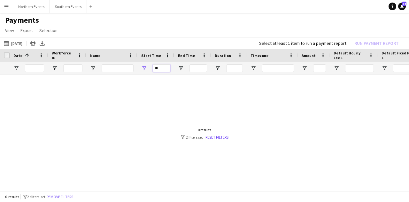
type input "*"
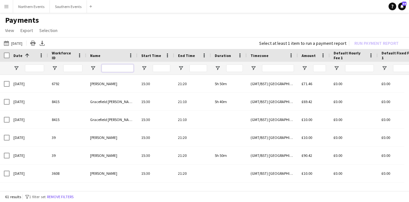
click at [113, 67] on input "Name Filter Input" at bounding box center [118, 68] width 32 height 8
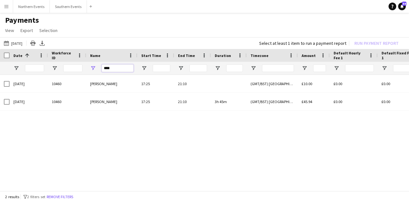
drag, startPoint x: 114, startPoint y: 69, endPoint x: 101, endPoint y: 68, distance: 12.8
click at [101, 68] on div "****" at bounding box center [111, 68] width 51 height 13
drag, startPoint x: 113, startPoint y: 68, endPoint x: 96, endPoint y: 69, distance: 16.6
click at [96, 69] on div "***" at bounding box center [111, 68] width 51 height 13
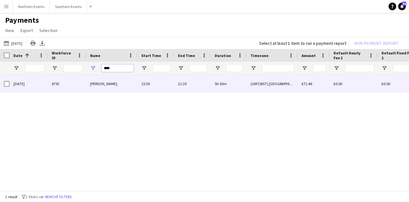
type input "****"
click at [101, 84] on span "[PERSON_NAME]" at bounding box center [103, 83] width 27 height 5
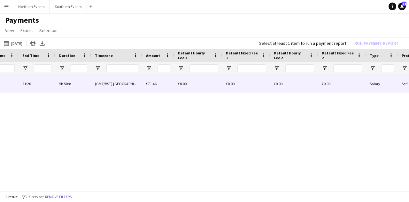
click at [160, 83] on div "£71.46" at bounding box center [158, 84] width 32 height 18
click at [122, 85] on div "(GMT/BST) [GEOGRAPHIC_DATA]" at bounding box center [116, 84] width 51 height 18
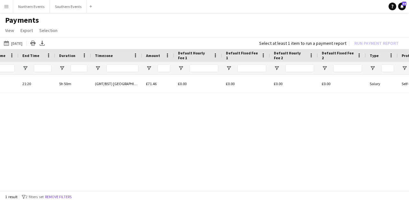
click at [151, 185] on div "[PERSON_NAME] 5h 50m (GMT/BST) [GEOGRAPHIC_DATA] £71.46 £0.00 £0.00 £0.00 £0.00…" at bounding box center [204, 131] width 409 height 112
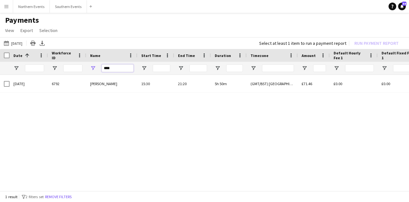
drag, startPoint x: 114, startPoint y: 67, endPoint x: 92, endPoint y: 68, distance: 22.4
click at [87, 72] on div "****" at bounding box center [111, 68] width 51 height 13
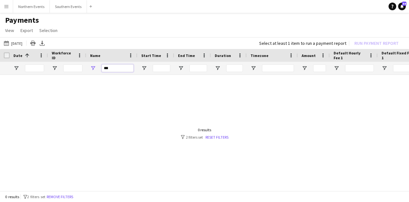
type input "****"
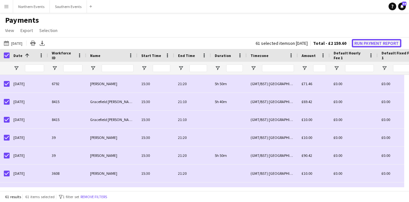
click at [369, 43] on button "Run Payment Report" at bounding box center [377, 43] width 50 height 8
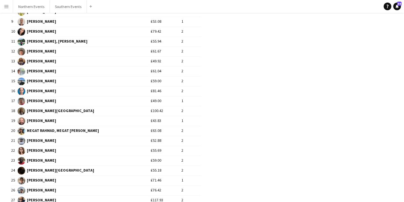
scroll to position [148, 0]
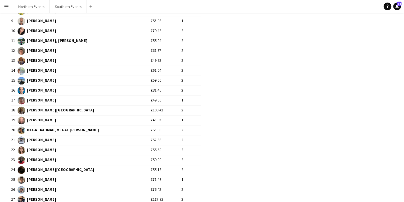
drag, startPoint x: 62, startPoint y: 147, endPoint x: 54, endPoint y: 153, distance: 10.0
click at [54, 155] on td "[PERSON_NAME]" at bounding box center [84, 160] width 133 height 10
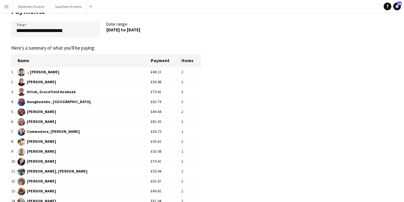
scroll to position [18, 0]
click at [54, 81] on span "[PERSON_NAME]" at bounding box center [84, 82] width 133 height 8
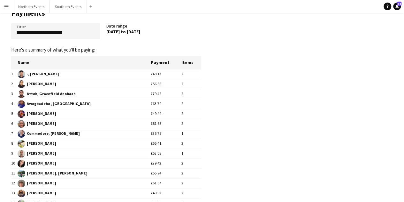
scroll to position [0, 0]
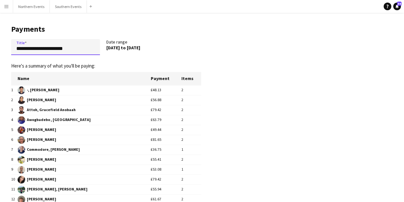
drag, startPoint x: 61, startPoint y: 50, endPoint x: 0, endPoint y: 34, distance: 63.2
type input "**********"
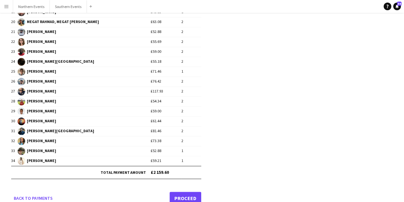
scroll to position [264, 0]
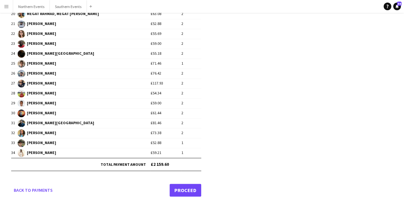
click at [180, 183] on link "Proceed" at bounding box center [186, 189] width 32 height 13
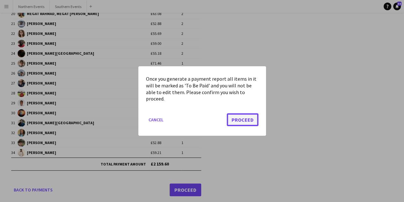
click at [232, 117] on button "Proceed" at bounding box center [243, 119] width 32 height 13
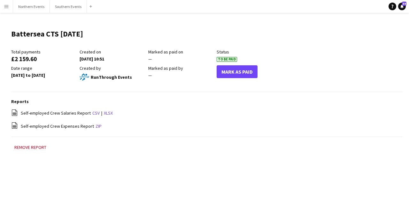
drag, startPoint x: 37, startPoint y: 60, endPoint x: 15, endPoint y: 60, distance: 22.4
click at [15, 60] on div "£2 159.60" at bounding box center [43, 59] width 65 height 6
click at [59, 60] on div "£2 159.60" at bounding box center [43, 59] width 65 height 6
drag, startPoint x: 47, startPoint y: 59, endPoint x: 15, endPoint y: 59, distance: 32.6
click at [15, 59] on div "£2 159.60" at bounding box center [43, 59] width 65 height 6
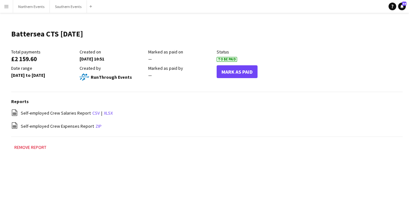
copy div "2 159.60"
click at [54, 58] on div "£2 159.60" at bounding box center [43, 59] width 65 height 6
click at [105, 113] on link "xlsx" at bounding box center [108, 113] width 9 height 6
